Goal: Task Accomplishment & Management: Complete application form

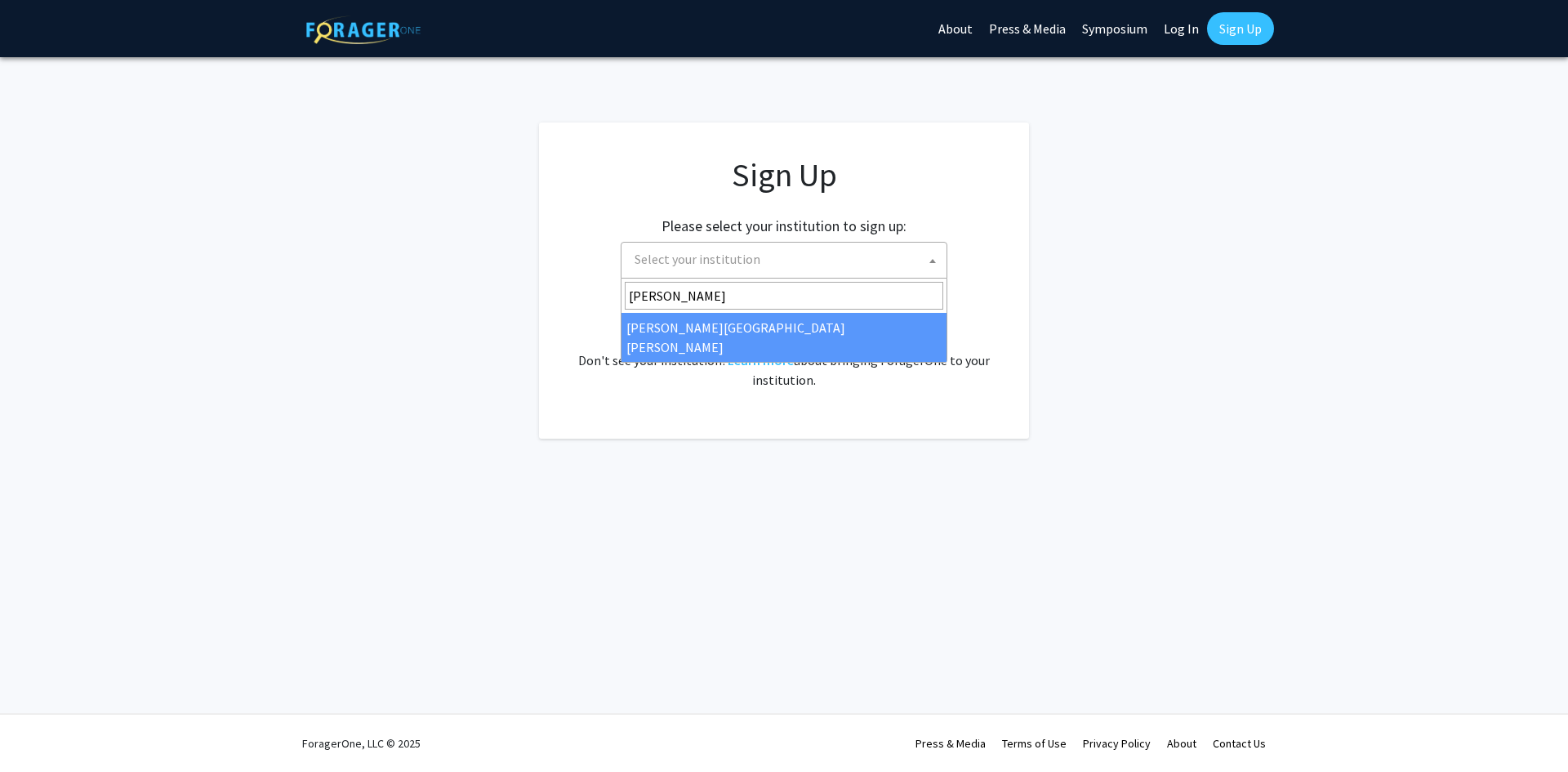
type input "[PERSON_NAME]"
select select "1"
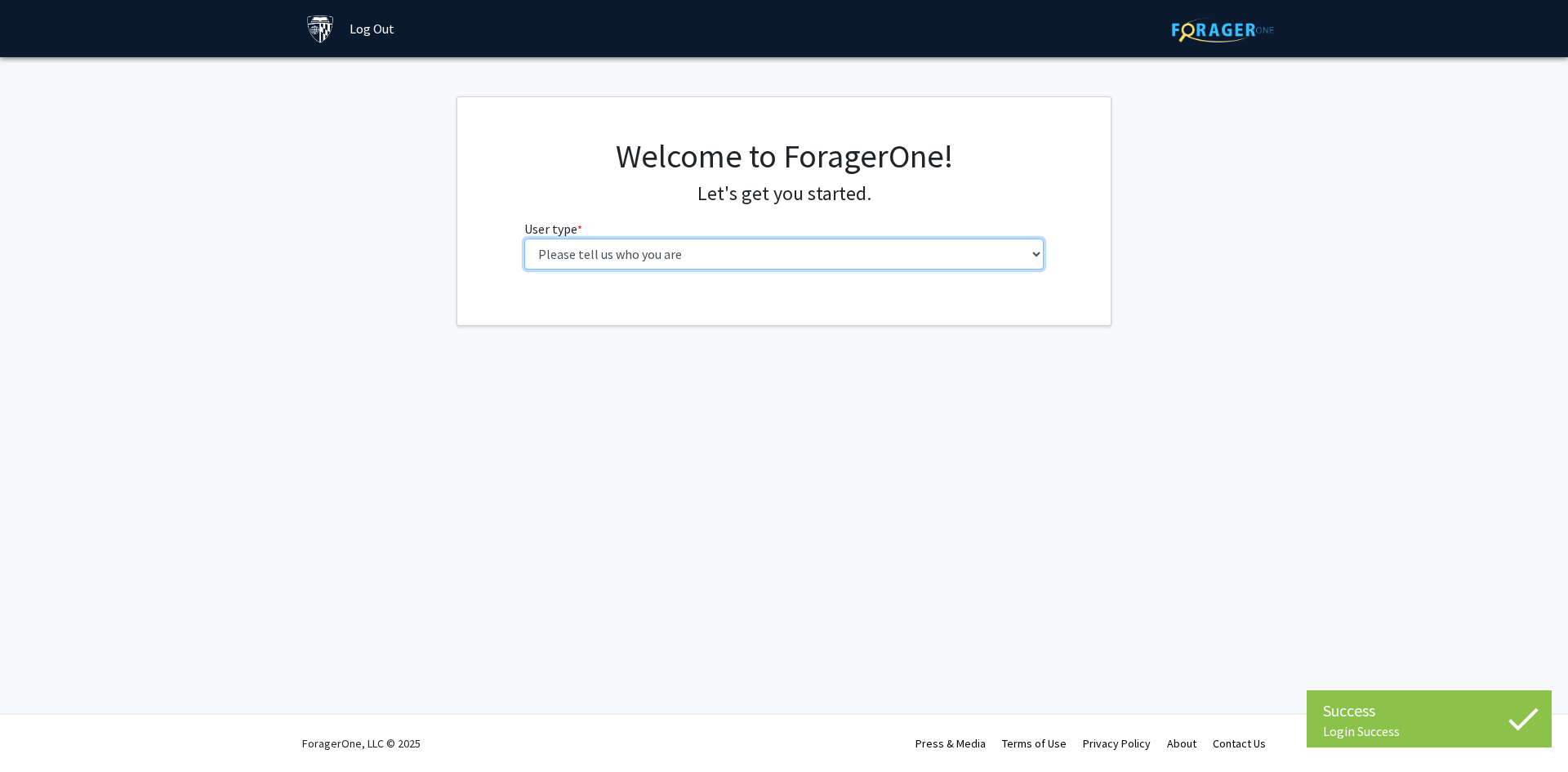
click at [731, 256] on select "Please tell us who you are Undergraduate Student Master's Student Doctoral Cand…" at bounding box center [784, 254] width 521 height 31
select select "1: undergrad"
click at [524, 239] on select "Please tell us who you are Undergraduate Student Master's Student Doctoral Cand…" at bounding box center [784, 254] width 521 height 31
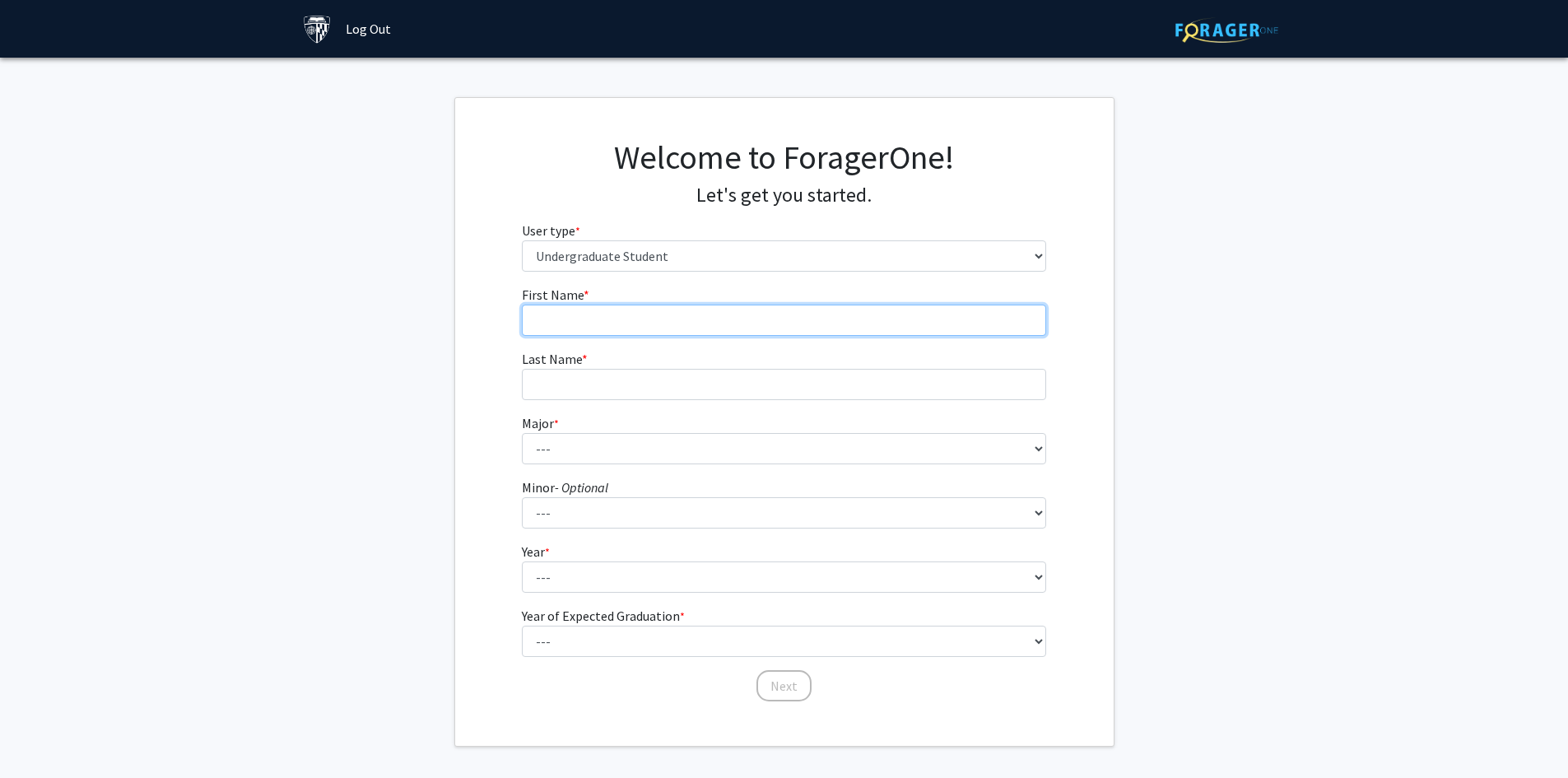
click at [612, 322] on input "First Name * required" at bounding box center [784, 320] width 525 height 32
type input "Iris"
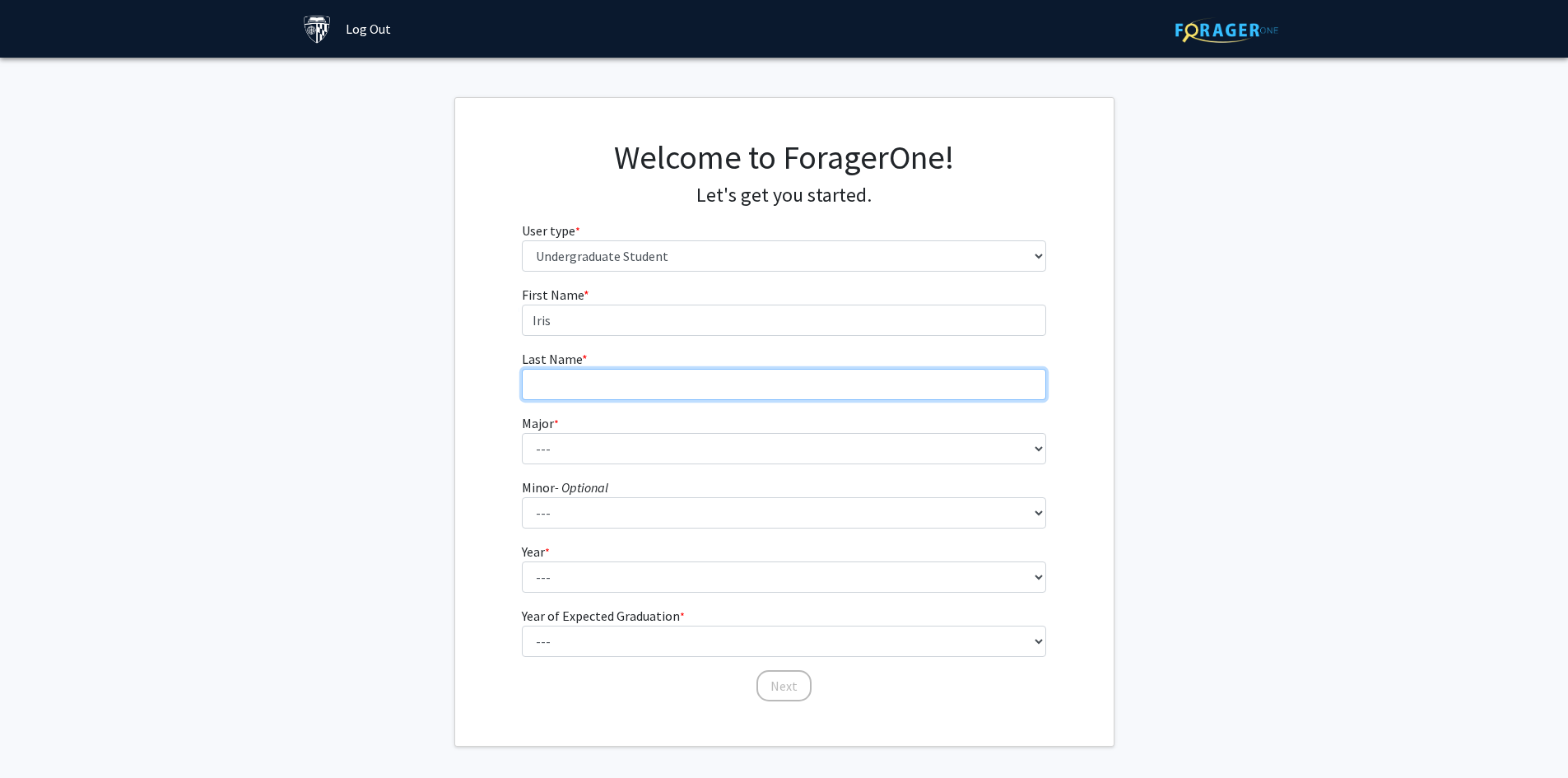
type input "Yang"
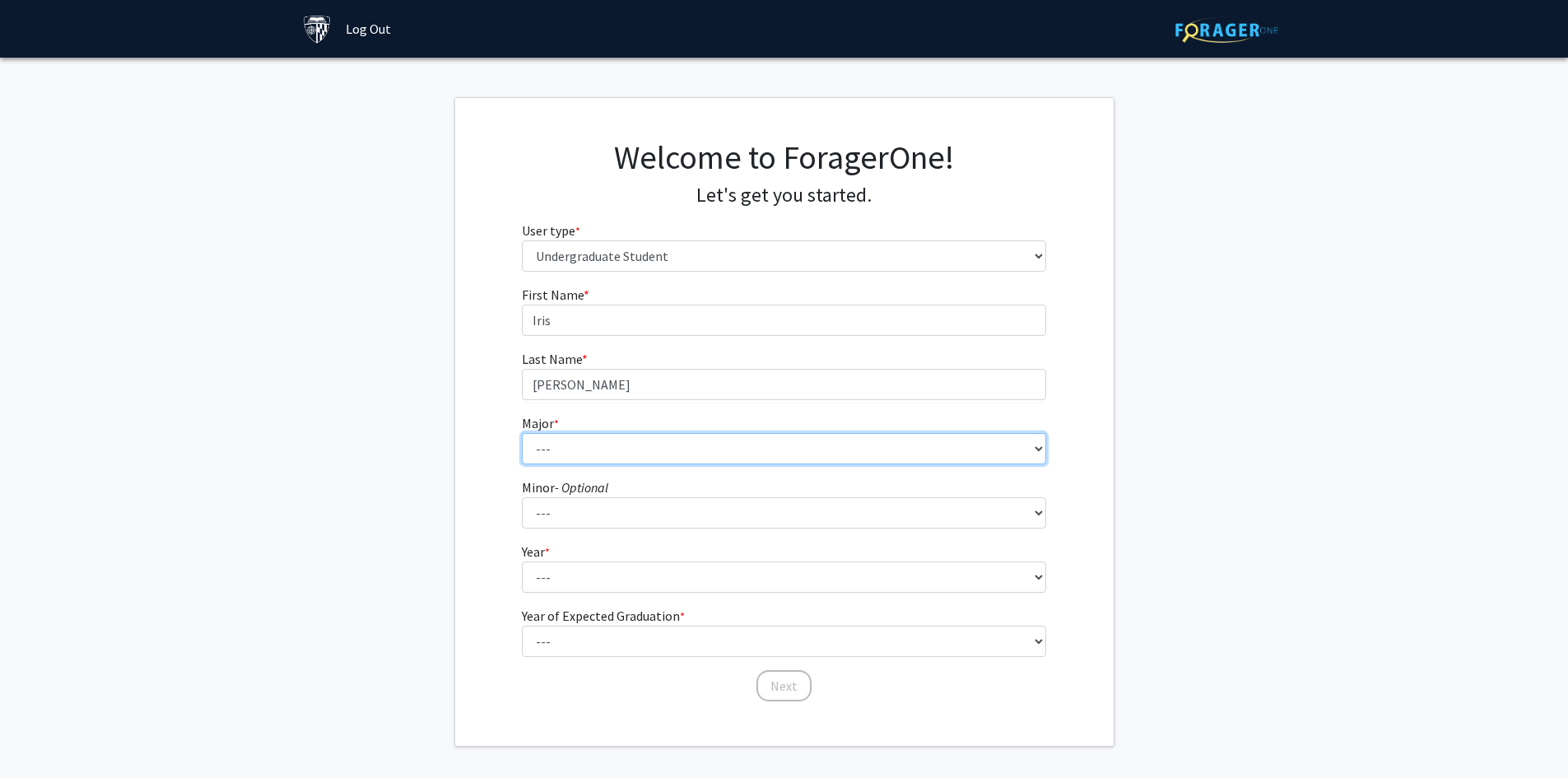
click at [596, 444] on select "--- Africana Studies Anthropology Applied Mathematics & Statistics Archaeology …" at bounding box center [784, 448] width 525 height 32
select select "55: 68"
click at [522, 433] on select "--- Africana Studies Anthropology Applied Mathematics & Statistics Archaeology …" at bounding box center [784, 448] width 525 height 32
click at [575, 494] on icon "- Optional" at bounding box center [581, 487] width 54 height 16
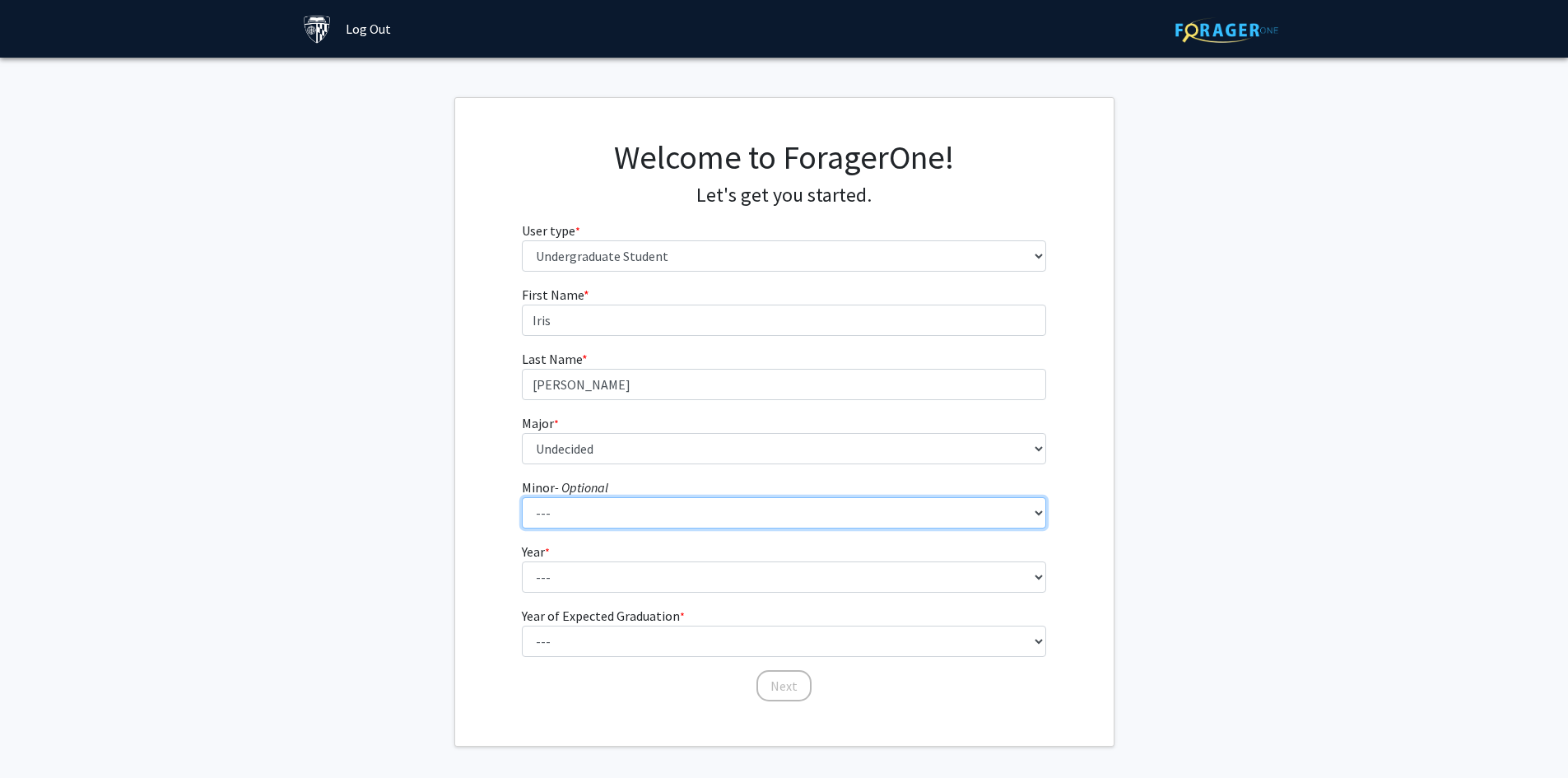
click at [575, 497] on select "--- Accounting and Financial Management Africana Studies Anthropology Applied M…" at bounding box center [784, 513] width 525 height 32
click at [558, 551] on fg-select "Year * required --- First-year Sophomore Junior Senior Postbaccalaureate Certif…" at bounding box center [784, 567] width 525 height 51
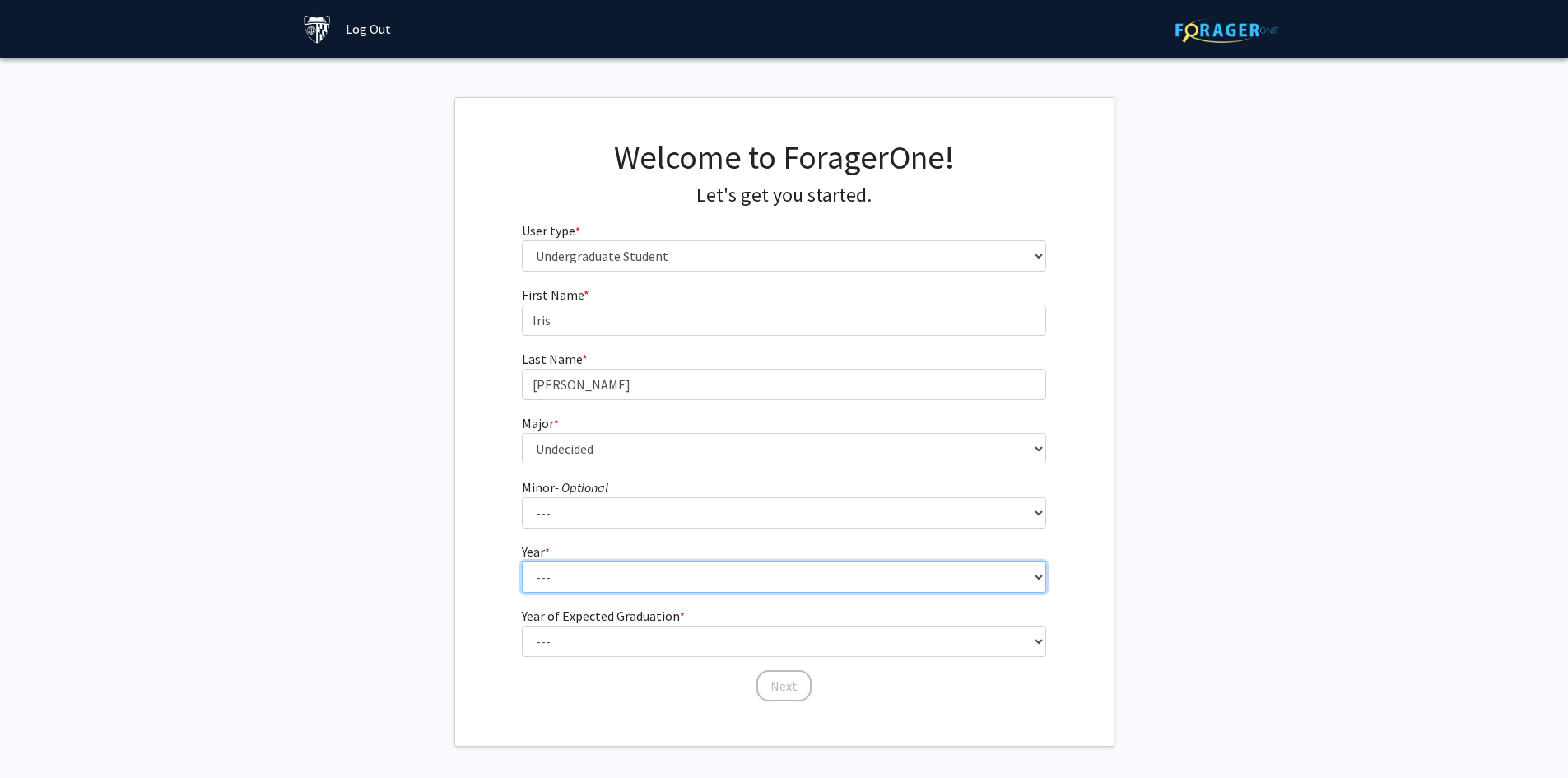
click at [545, 575] on select "--- First-year Sophomore Junior Senior Postbaccalaureate Certificate" at bounding box center [784, 577] width 525 height 32
select select "1: first-year"
click at [522, 561] on select "--- First-year Sophomore Junior Senior Postbaccalaureate Certificate" at bounding box center [784, 577] width 525 height 32
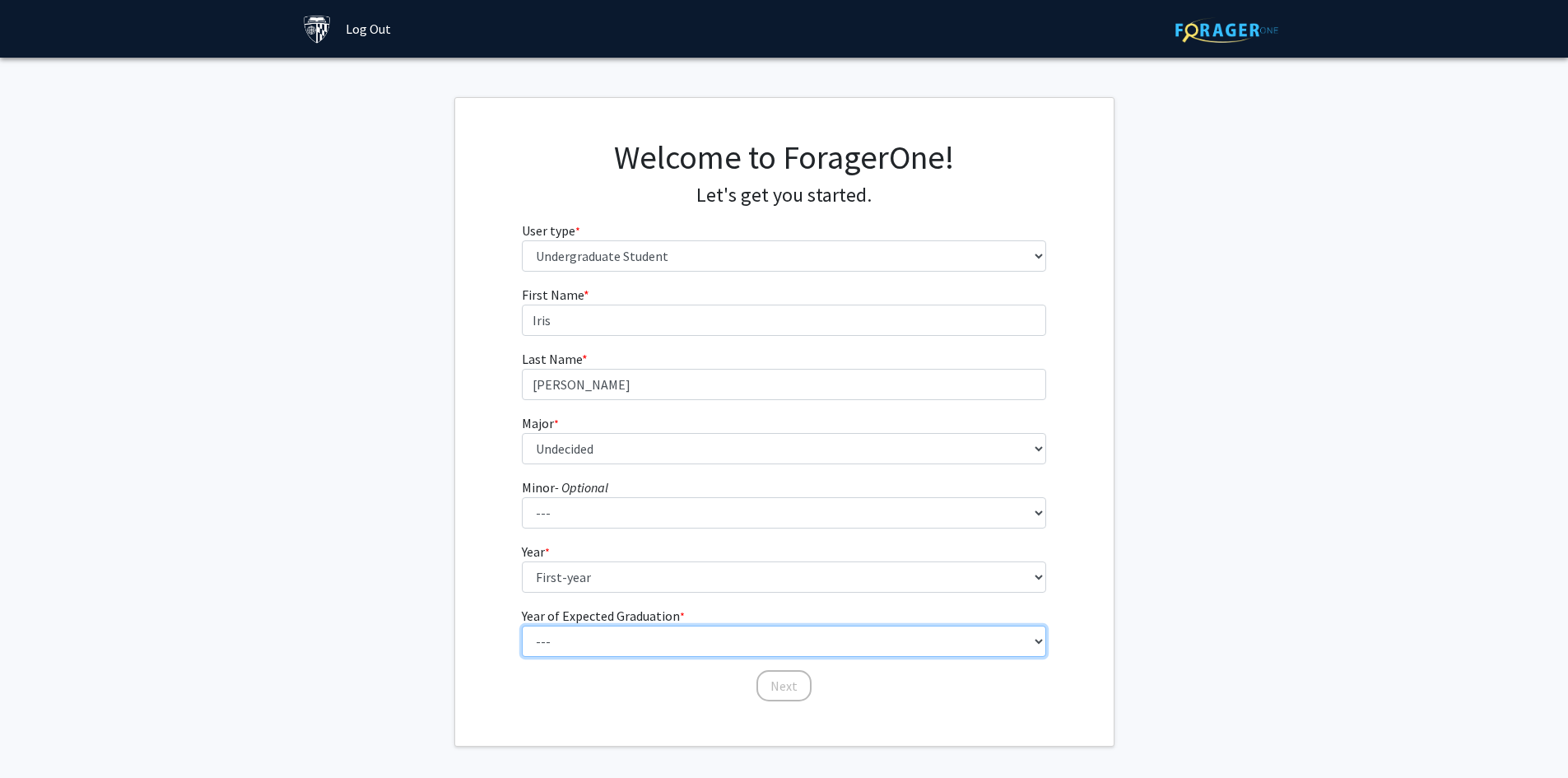
click at [572, 632] on select "--- 2025 2026 2027 2028 2029 2030 2031 2032 2033 2034" at bounding box center [784, 641] width 525 height 32
select select "6: 2030"
click at [522, 626] on select "--- 2025 2026 2027 2028 2029 2030 2031 2032 2033 2034" at bounding box center [784, 641] width 525 height 32
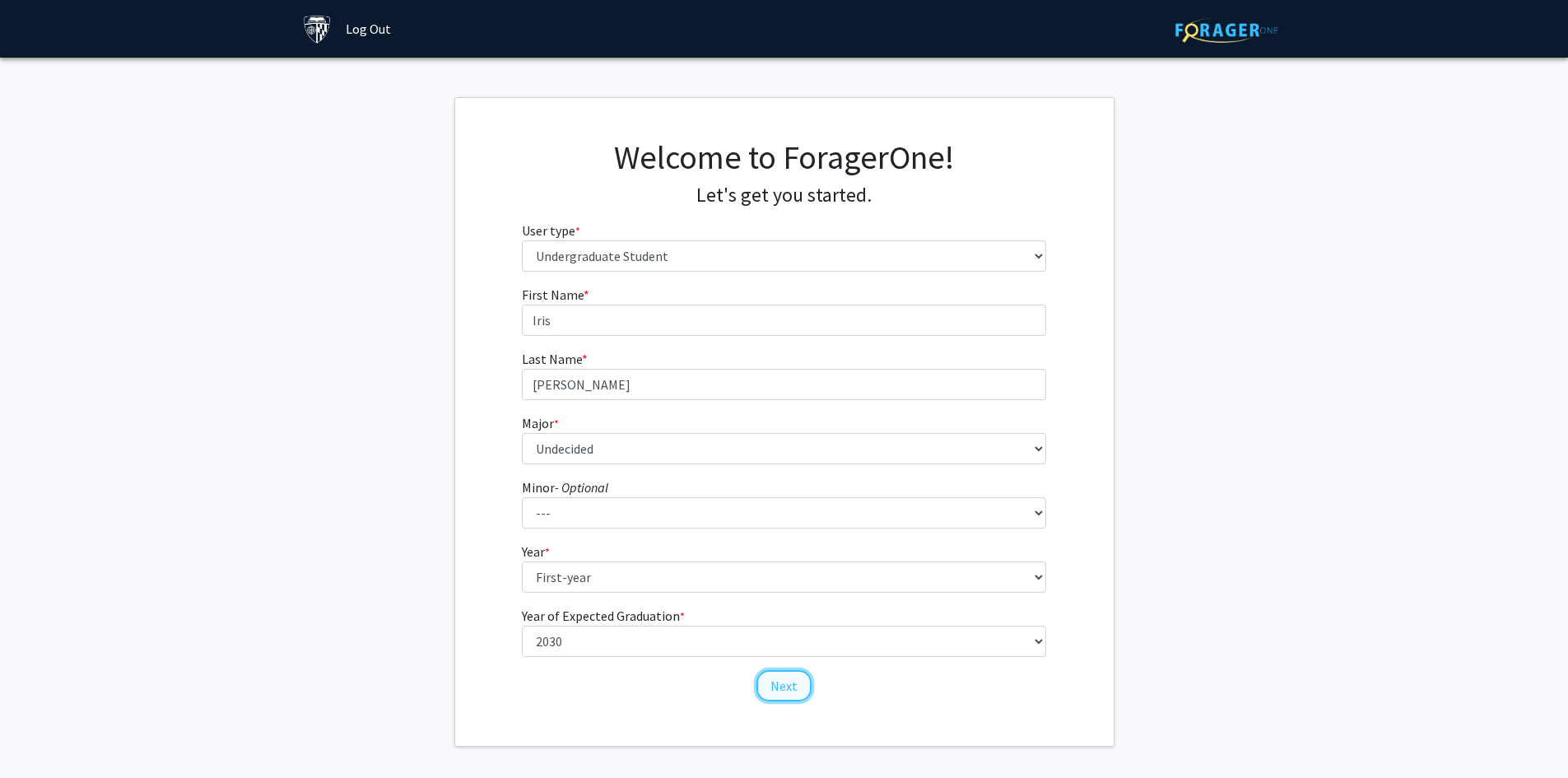
click at [776, 681] on button "Next" at bounding box center [784, 686] width 55 height 32
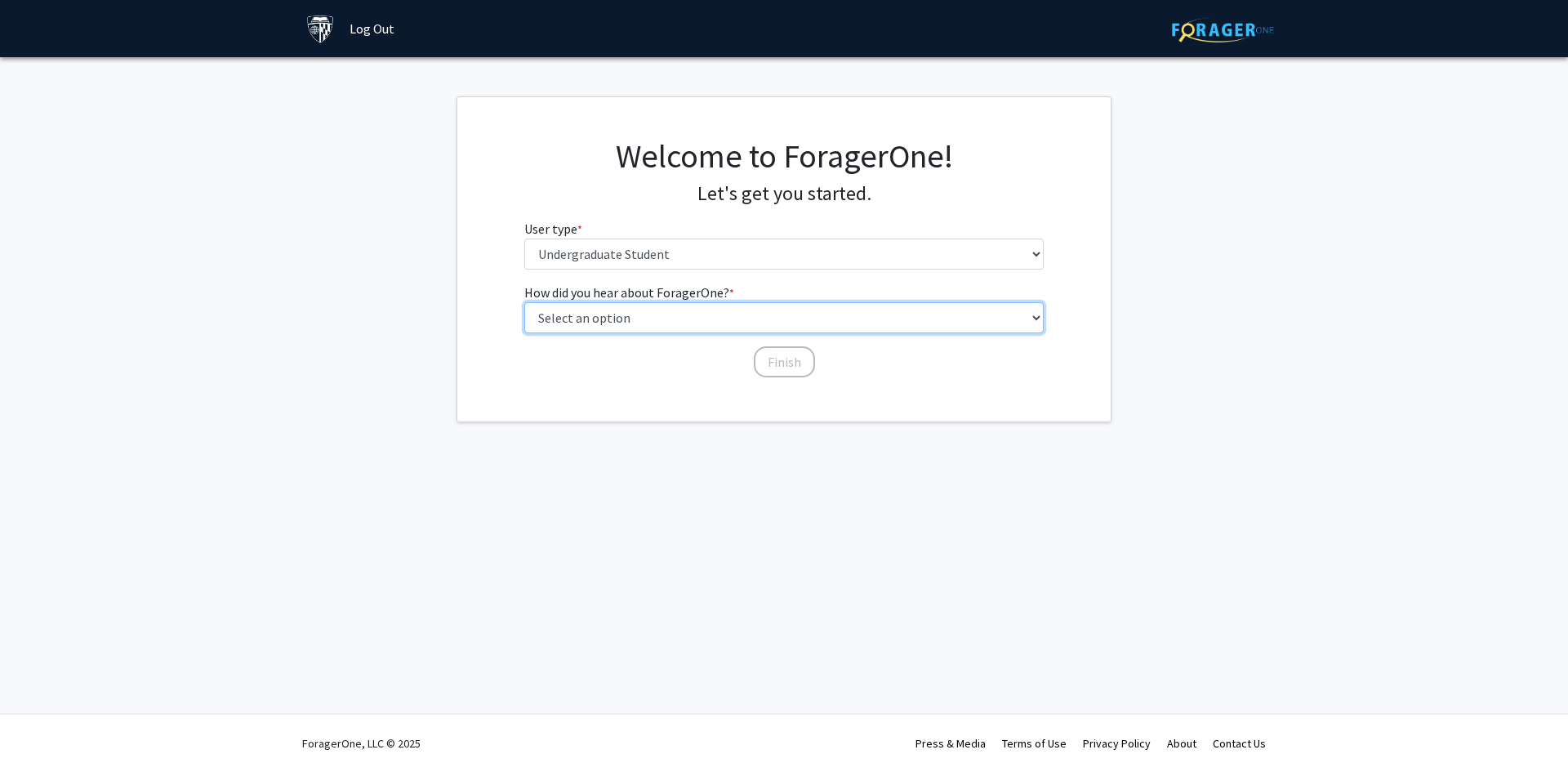
click at [649, 318] on select "Select an option Peer/student recommendation Faculty/staff recommendation Unive…" at bounding box center [784, 318] width 521 height 31
select select "3: university_website"
click at [524, 302] on select "Select an option Peer/student recommendation Faculty/staff recommendation Unive…" at bounding box center [784, 318] width 521 height 31
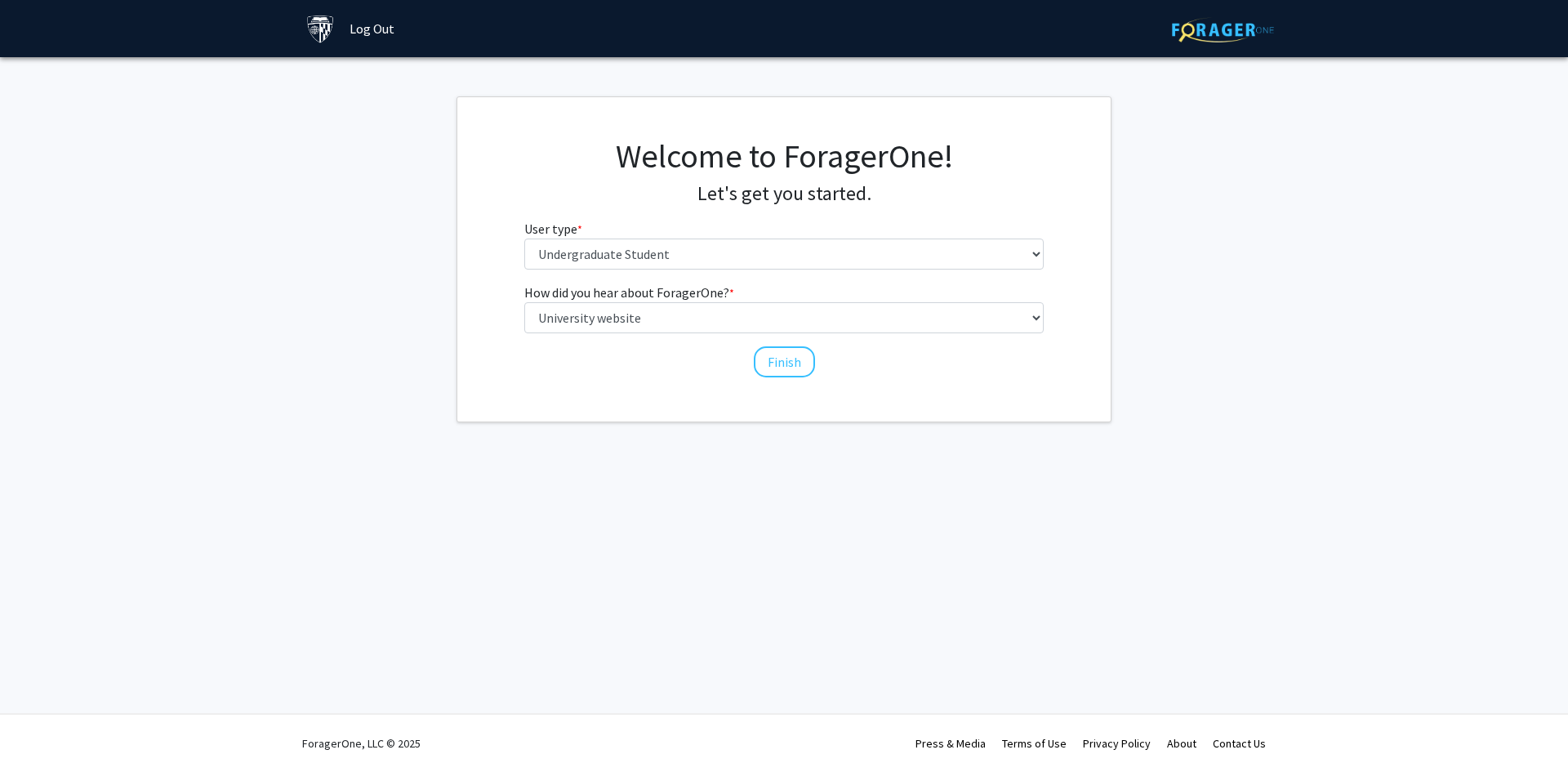
click at [788, 334] on div "How did you hear about ForagerOne? * required Select an option Peer/student rec…" at bounding box center [784, 323] width 521 height 80
click at [781, 361] on button "Finish" at bounding box center [785, 362] width 61 height 31
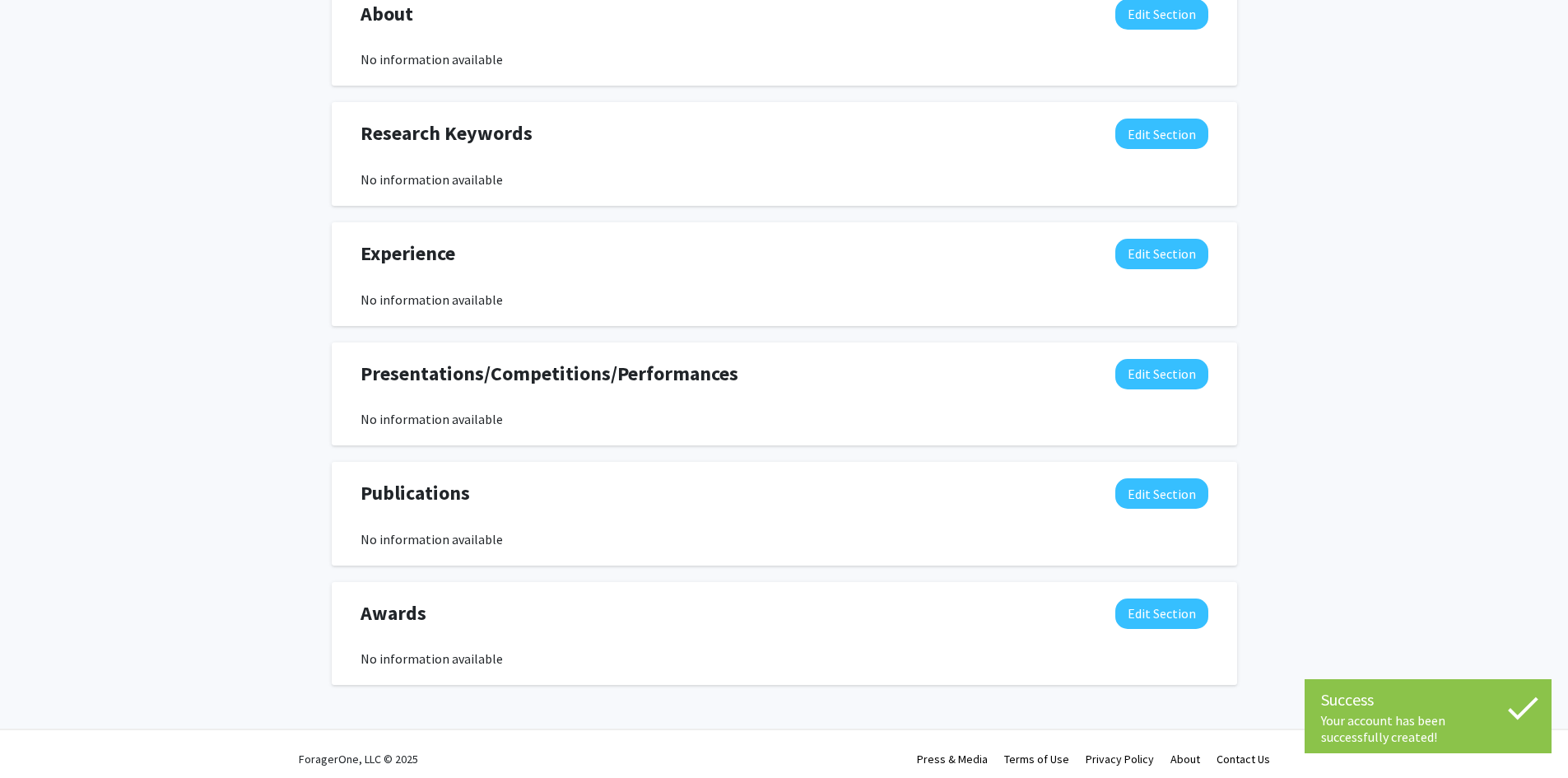
scroll to position [819, 0]
